Goal: Information Seeking & Learning: Find specific fact

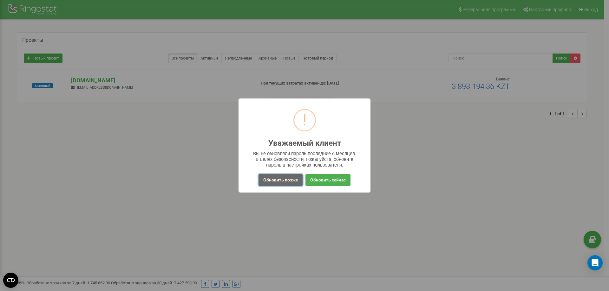
click at [271, 182] on button "Обновить позже" at bounding box center [280, 180] width 44 height 12
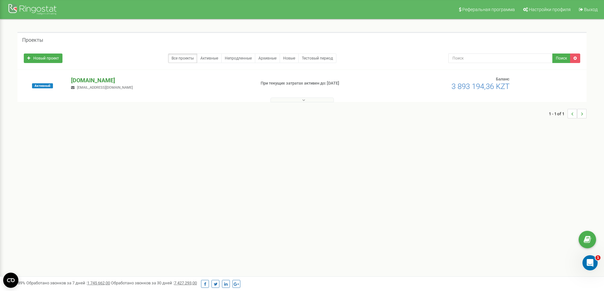
click at [88, 77] on p "[DOMAIN_NAME]" at bounding box center [160, 80] width 179 height 8
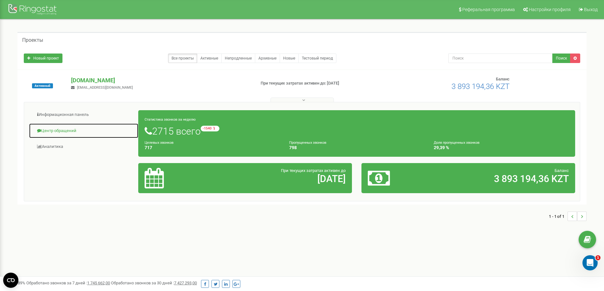
click at [52, 131] on link "Центр обращений" at bounding box center [84, 131] width 110 height 16
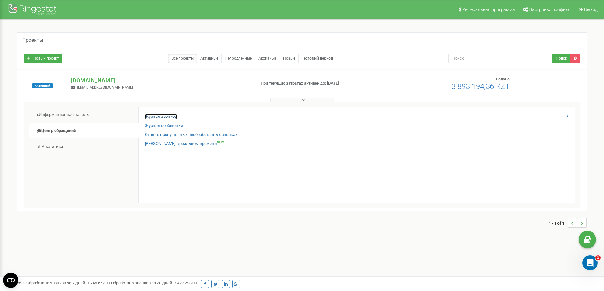
click at [150, 116] on link "Журнал звонков" at bounding box center [161, 117] width 32 height 6
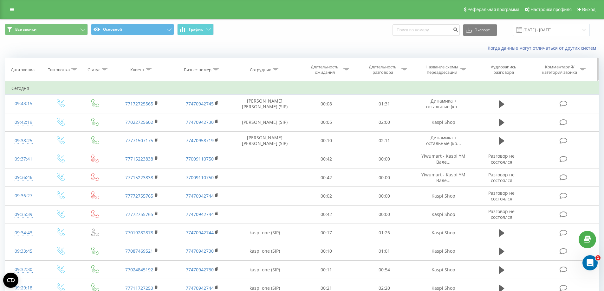
click at [149, 68] on icon at bounding box center [149, 69] width 6 height 3
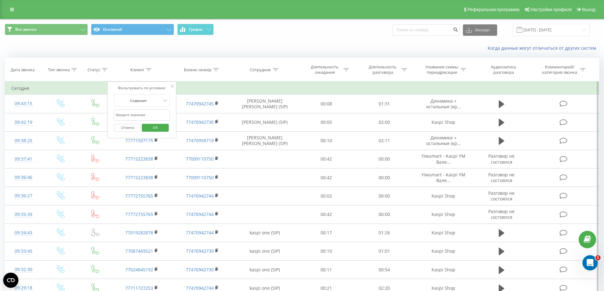
click at [137, 117] on input "text" at bounding box center [142, 115] width 56 height 11
paste input "+7 776 508 5159"
click at [134, 115] on input "+7 776 508 5159" at bounding box center [142, 115] width 56 height 11
click at [128, 115] on input "+7 776 5085159" at bounding box center [142, 115] width 56 height 11
click at [120, 114] on input "+7 7765085159" at bounding box center [142, 115] width 56 height 11
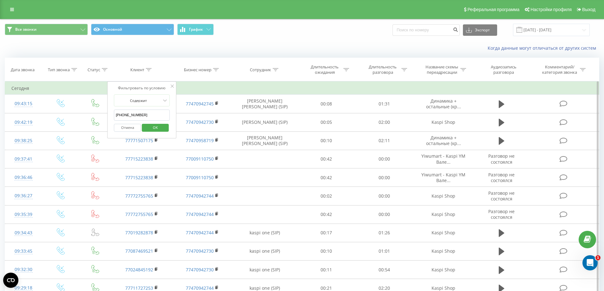
click at [118, 113] on input "+77765085159" at bounding box center [142, 115] width 56 height 11
type input "77765085159"
click at [151, 128] on span "OK" at bounding box center [155, 128] width 18 height 10
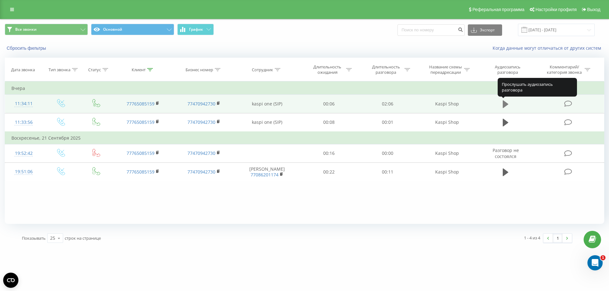
click at [505, 104] on icon at bounding box center [505, 104] width 6 height 8
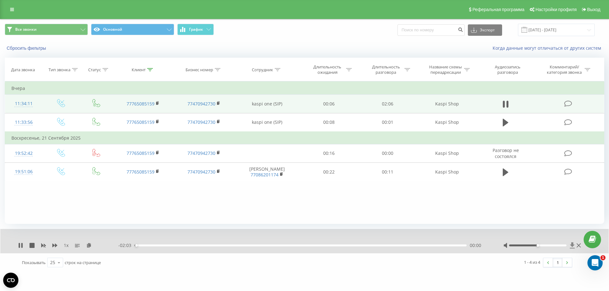
click at [573, 246] on icon at bounding box center [572, 246] width 5 height 6
drag, startPoint x: 312, startPoint y: 245, endPoint x: 103, endPoint y: 248, distance: 209.3
click at [103, 248] on div "1 x - 02:04 00:00 00:00" at bounding box center [300, 246] width 564 height 6
drag, startPoint x: 538, startPoint y: 247, endPoint x: 569, endPoint y: 252, distance: 31.3
click at [569, 252] on div "1 x - 02:02 00:02 00:02" at bounding box center [304, 241] width 608 height 24
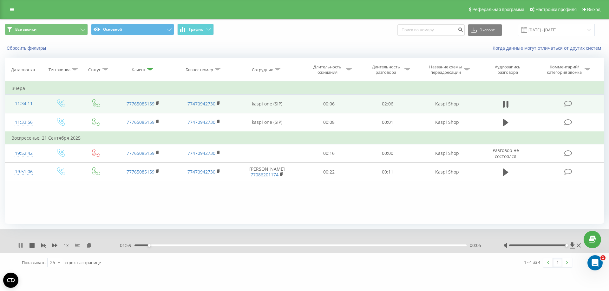
click at [20, 244] on icon at bounding box center [19, 245] width 1 height 5
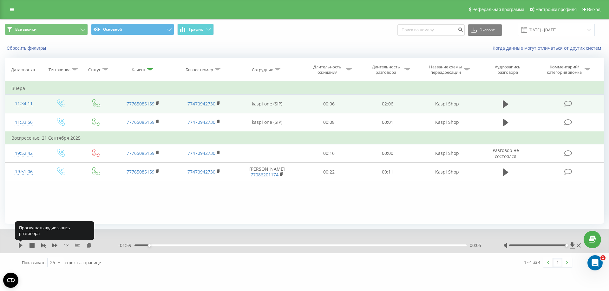
click at [20, 244] on icon at bounding box center [21, 245] width 4 height 5
click at [20, 245] on icon at bounding box center [19, 245] width 1 height 5
